Goal: Navigation & Orientation: Find specific page/section

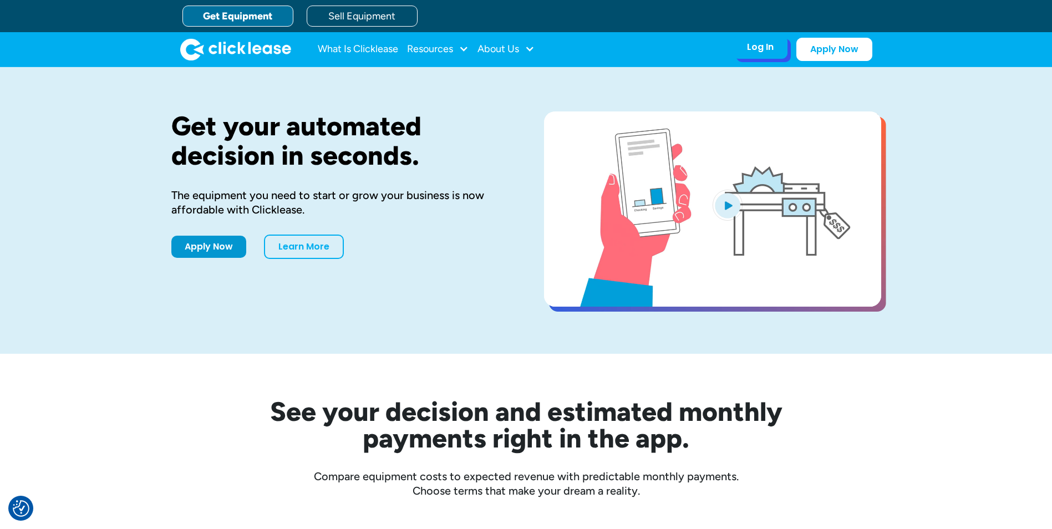
click at [743, 49] on div "Log In Account login I use Clicklease to get my equipment Partner Portal I offe…" at bounding box center [760, 47] width 54 height 23
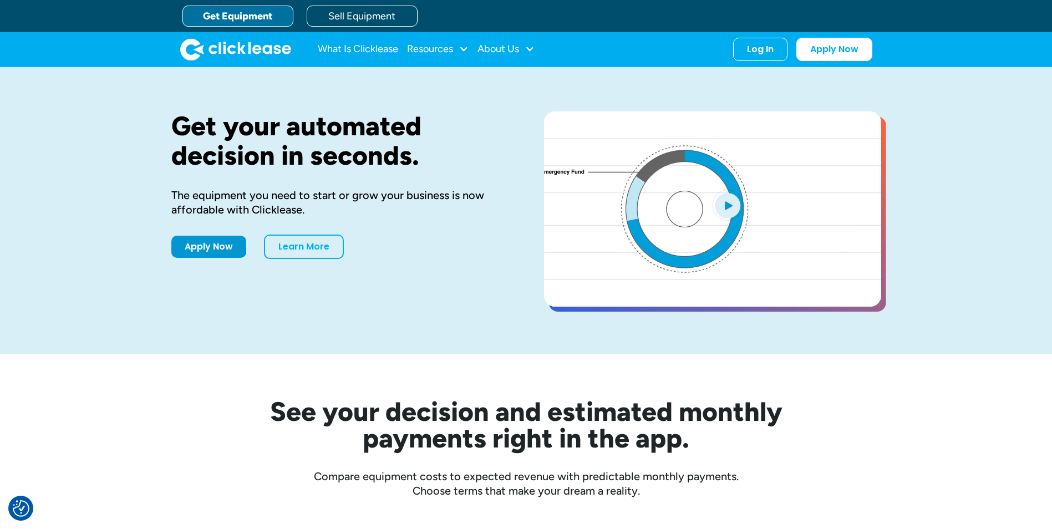
click at [750, 60] on div "Log In Account login I use Clicklease to get my equipment Partner Portal I offe…" at bounding box center [802, 49] width 139 height 23
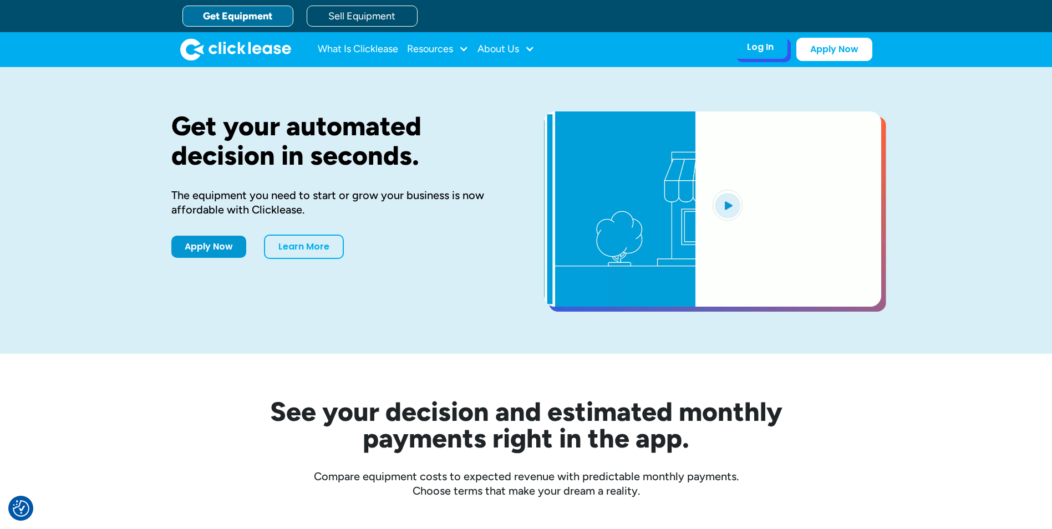
click at [767, 54] on div "Log In Account login I use Clicklease to get my equipment Partner Portal I offe…" at bounding box center [760, 47] width 54 height 23
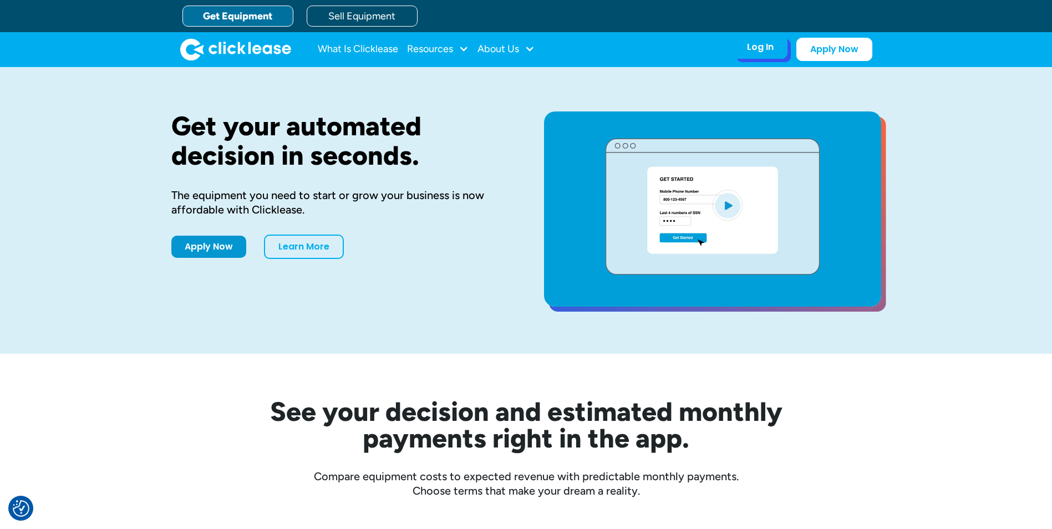
click at [764, 48] on div "Log In" at bounding box center [760, 47] width 27 height 11
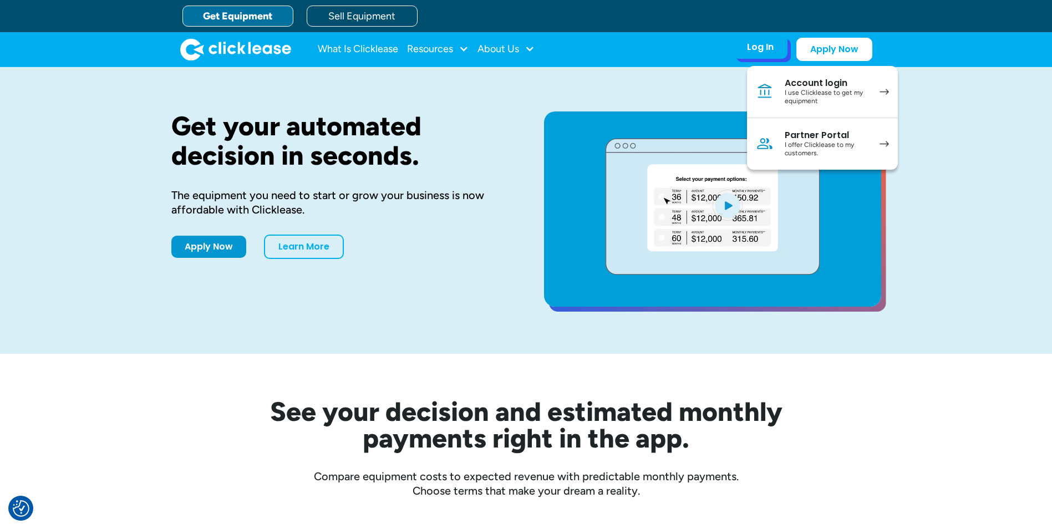
click at [797, 149] on div "I offer Clicklease to my customers." at bounding box center [827, 149] width 84 height 17
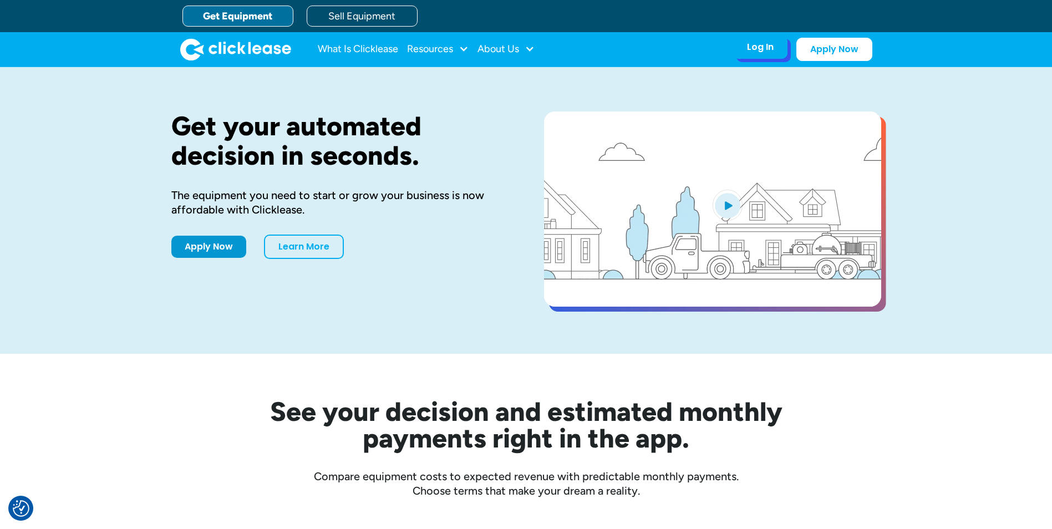
click at [778, 52] on div "Log In Account login I use Clicklease to get my equipment Partner Portal I offe…" at bounding box center [760, 47] width 54 height 23
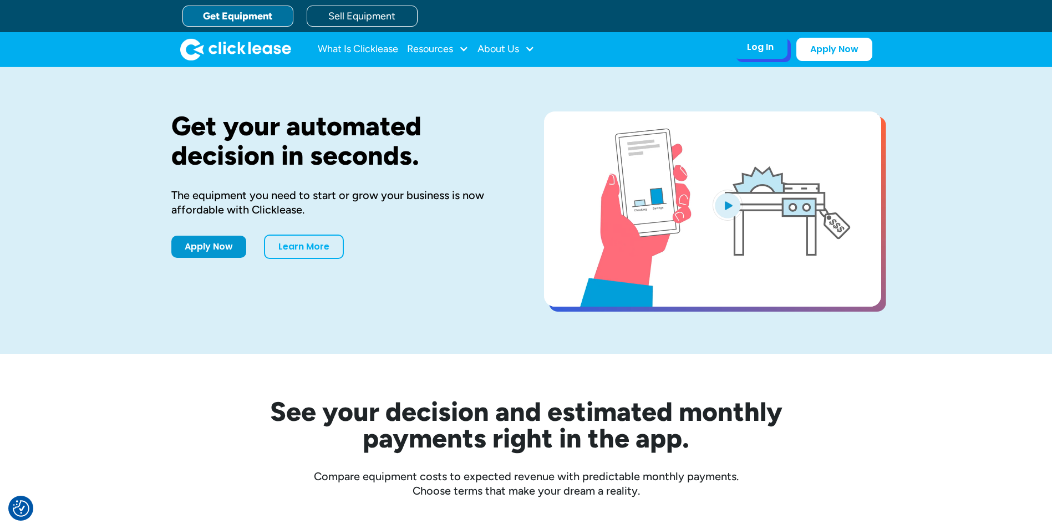
click at [770, 56] on div "Log In Account login I use Clicklease to get my equipment Partner Portal I offe…" at bounding box center [760, 47] width 54 height 23
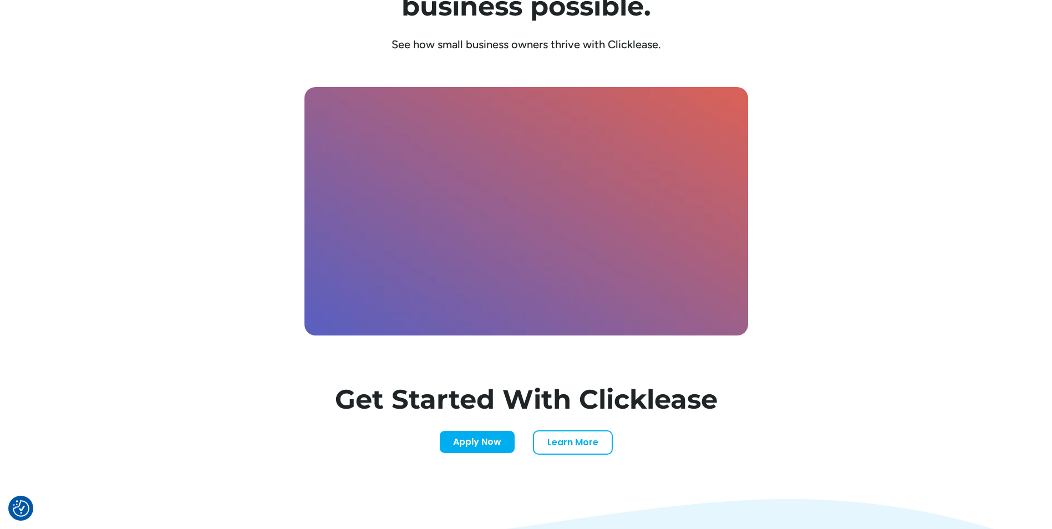
scroll to position [3218, 0]
